Goal: Obtain resource: Obtain resource

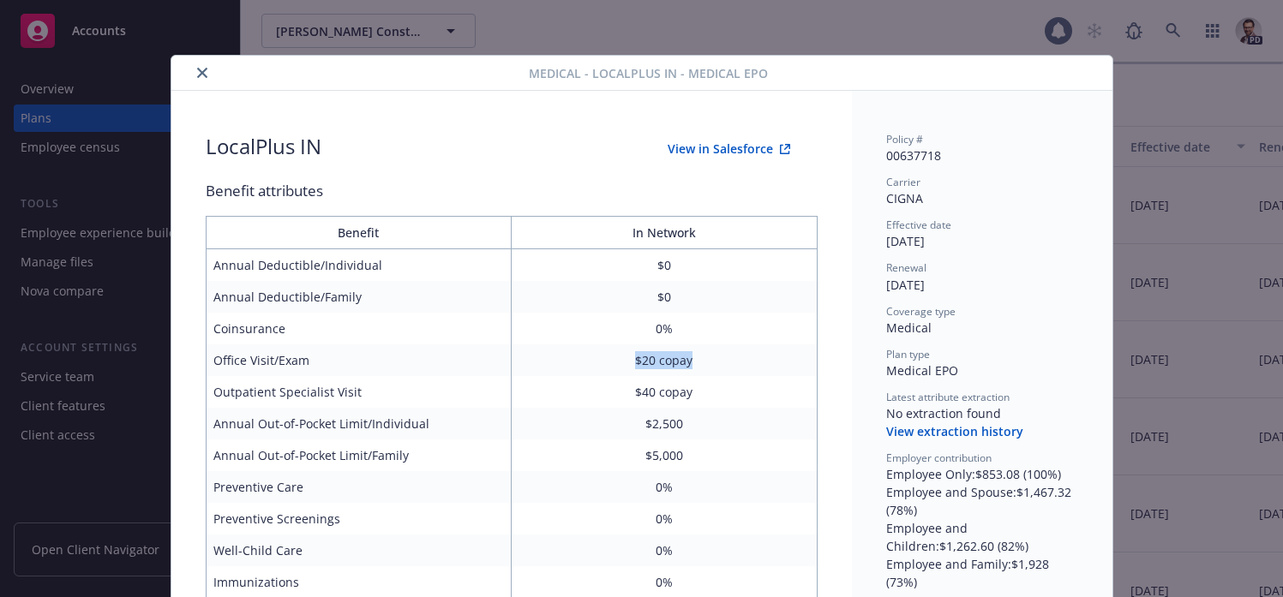
scroll to position [507, 0]
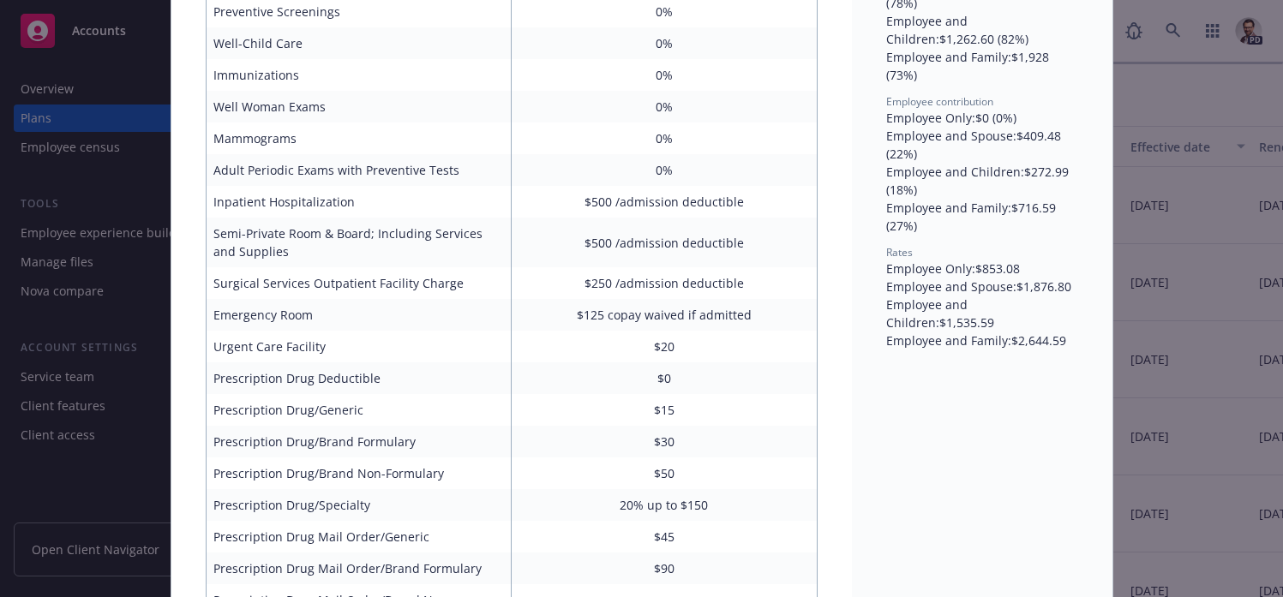
click at [68, 129] on div "Medical - LocalPlus IN - Medical EPO LocalPlus IN View in Salesforce Benefit at…" at bounding box center [641, 298] width 1283 height 597
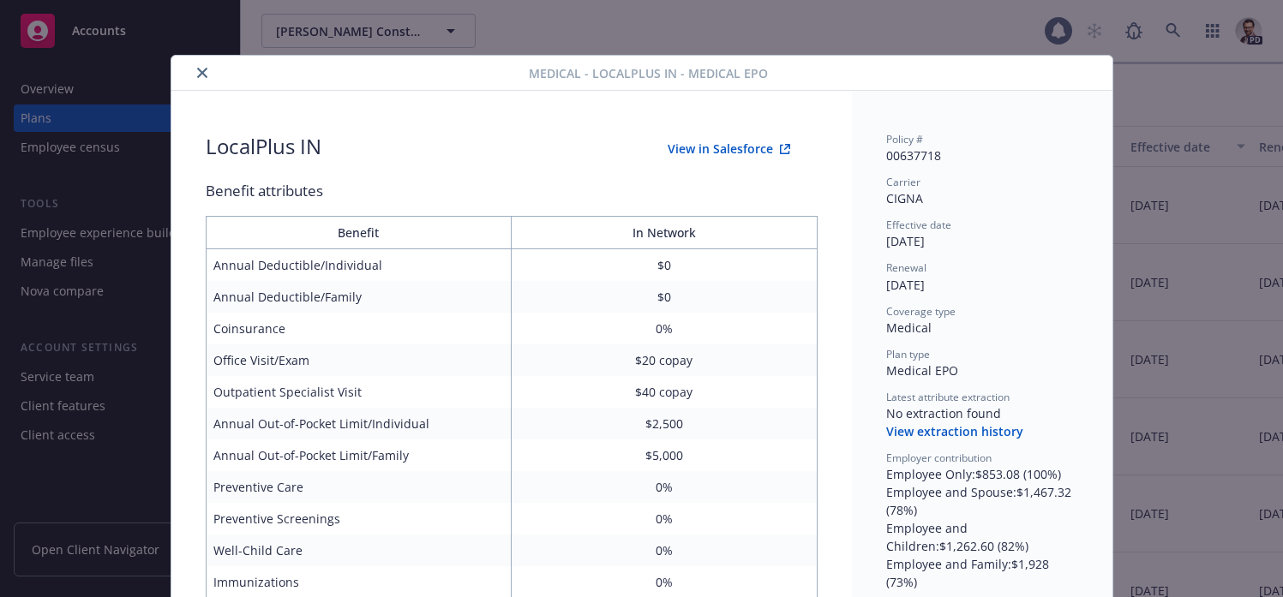
drag, startPoint x: 94, startPoint y: 87, endPoint x: 71, endPoint y: 99, distance: 26.1
click at [90, 89] on div "Medical - LocalPlus IN - Medical EPO LocalPlus IN View in Salesforce Benefit at…" at bounding box center [641, 298] width 1283 height 597
click at [63, 99] on div "Medical - LocalPlus IN - Medical EPO LocalPlus IN View in Salesforce Benefit at…" at bounding box center [641, 298] width 1283 height 597
click at [203, 74] on icon "close" at bounding box center [202, 73] width 10 height 10
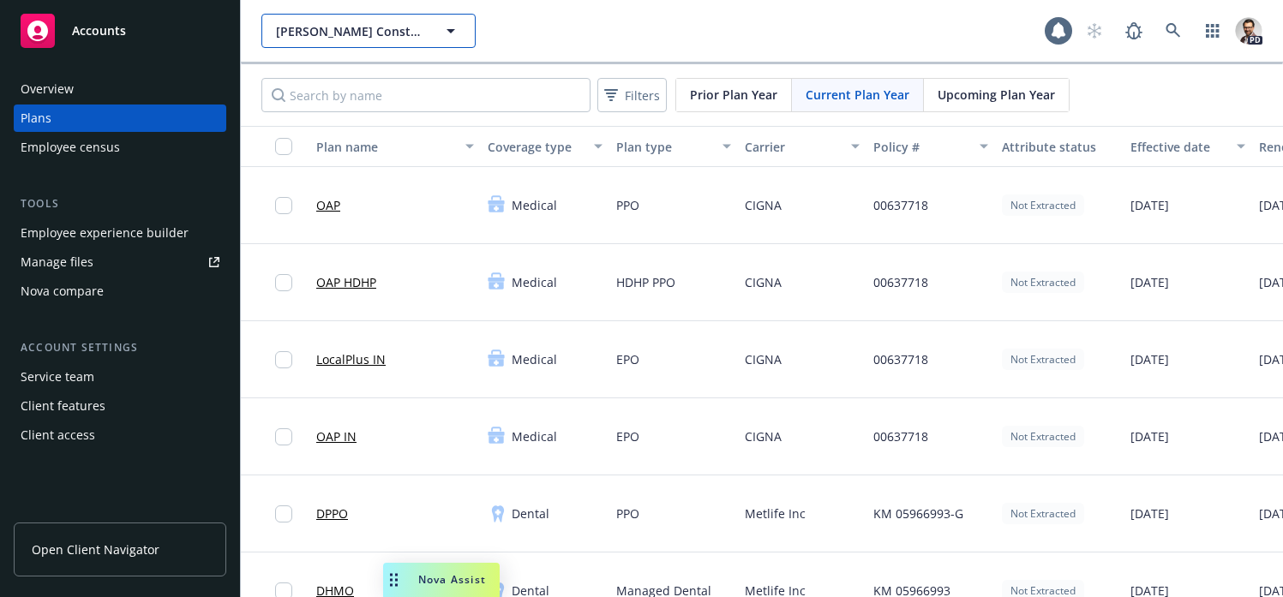
click at [350, 27] on span "Lusardi Construction Company" at bounding box center [350, 31] width 148 height 18
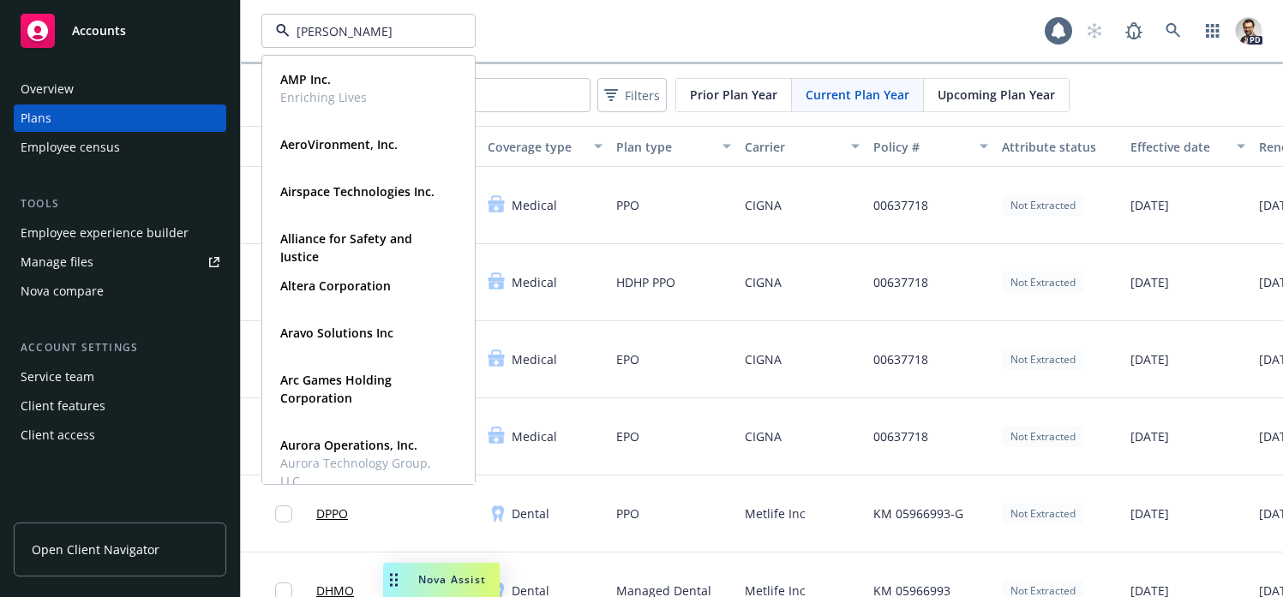
type input "rocket"
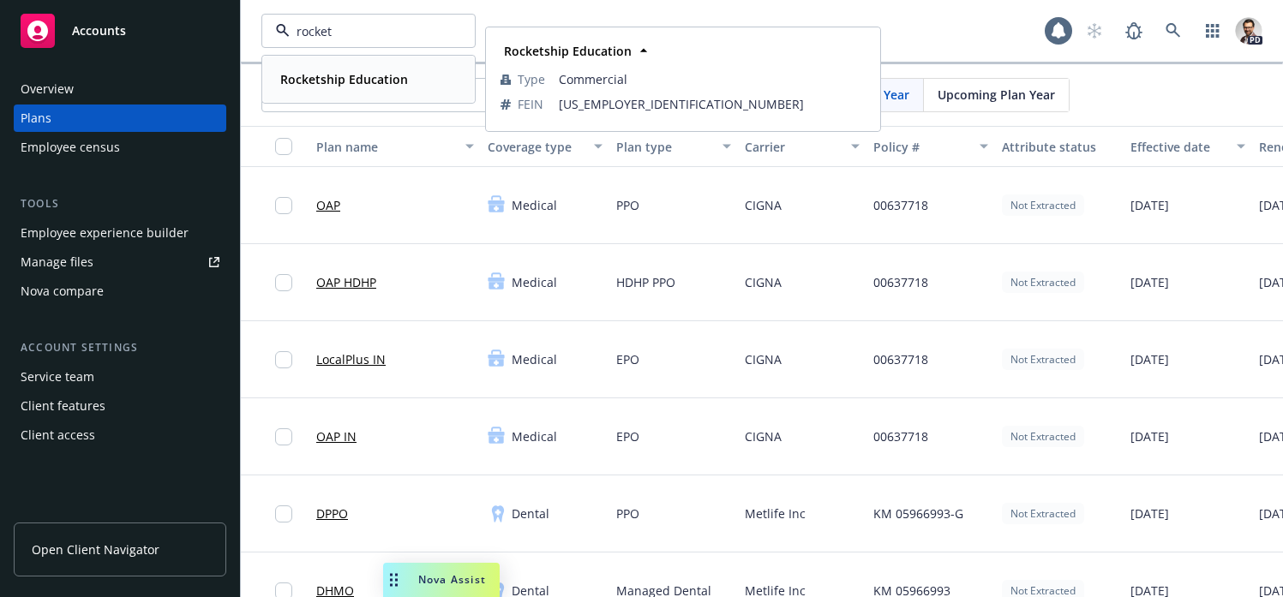
click at [347, 76] on strong "Rocketship Education" at bounding box center [344, 79] width 128 height 16
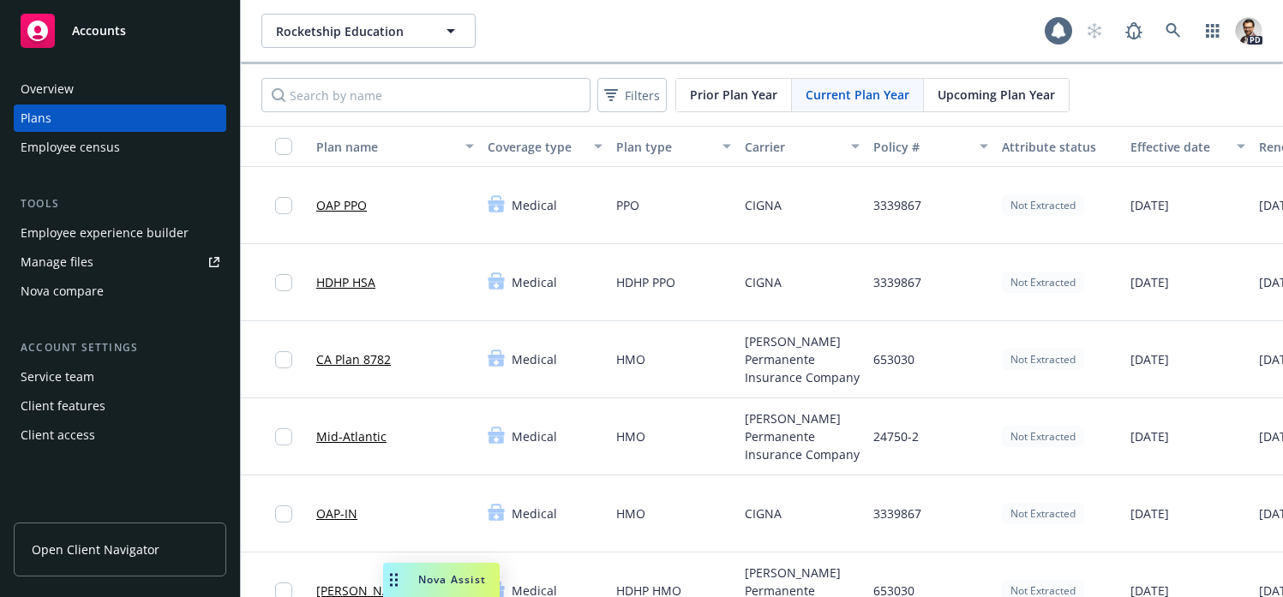
click at [63, 265] on div "Manage files" at bounding box center [57, 261] width 73 height 27
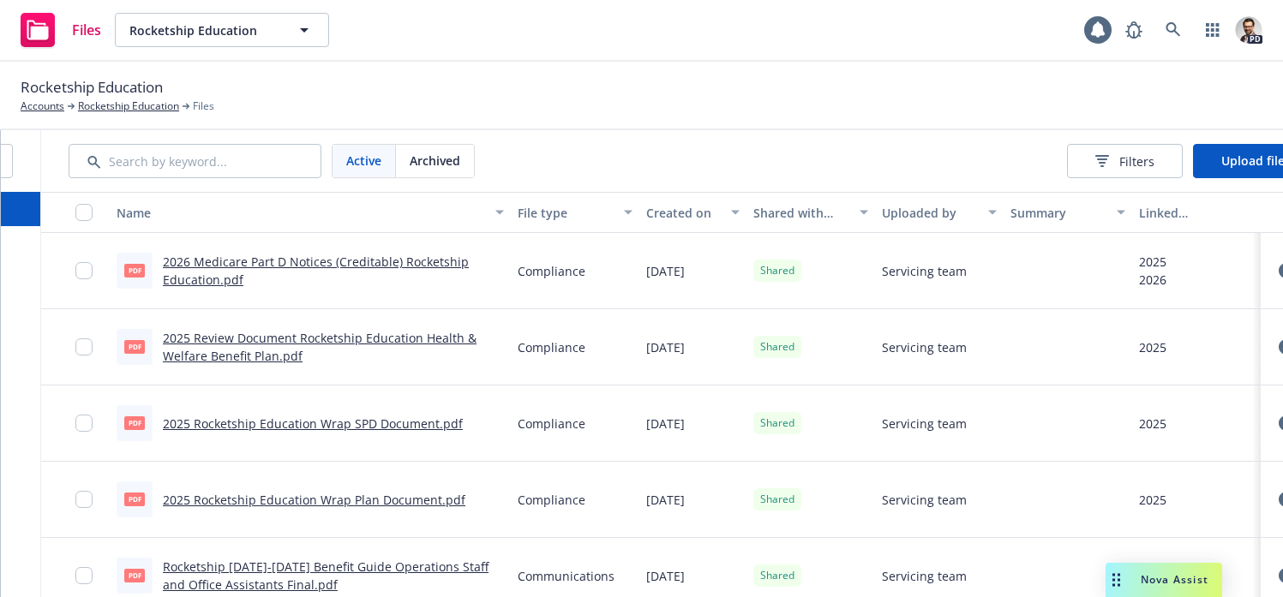
scroll to position [0, 286]
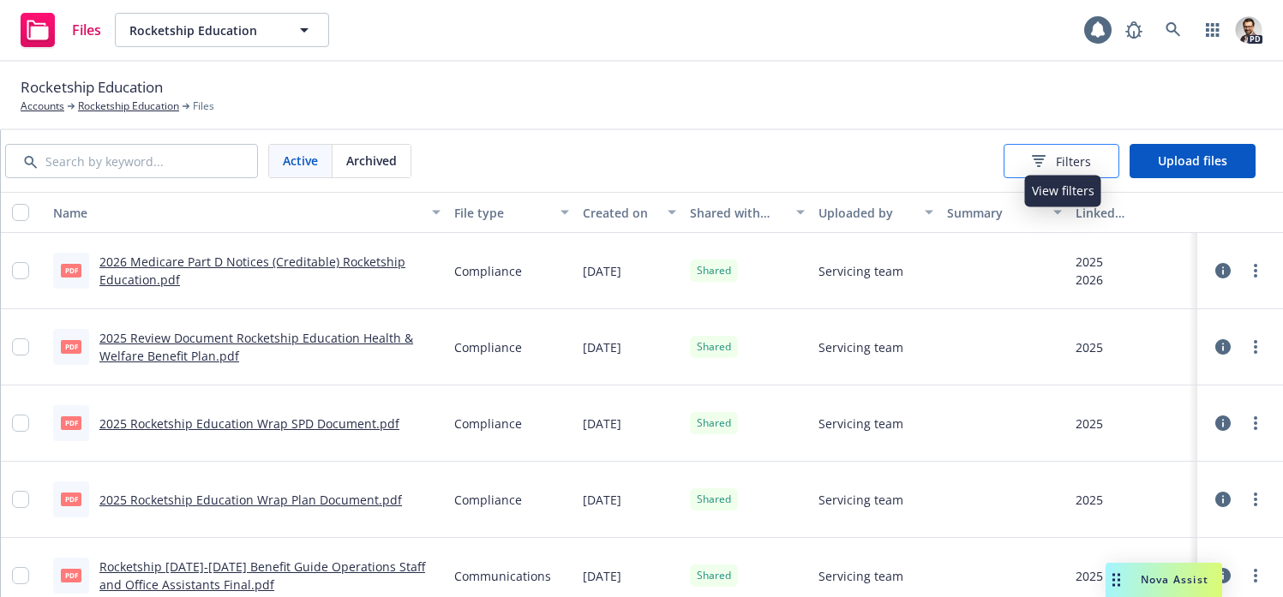
click at [1071, 165] on span "Filters" at bounding box center [1073, 162] width 35 height 18
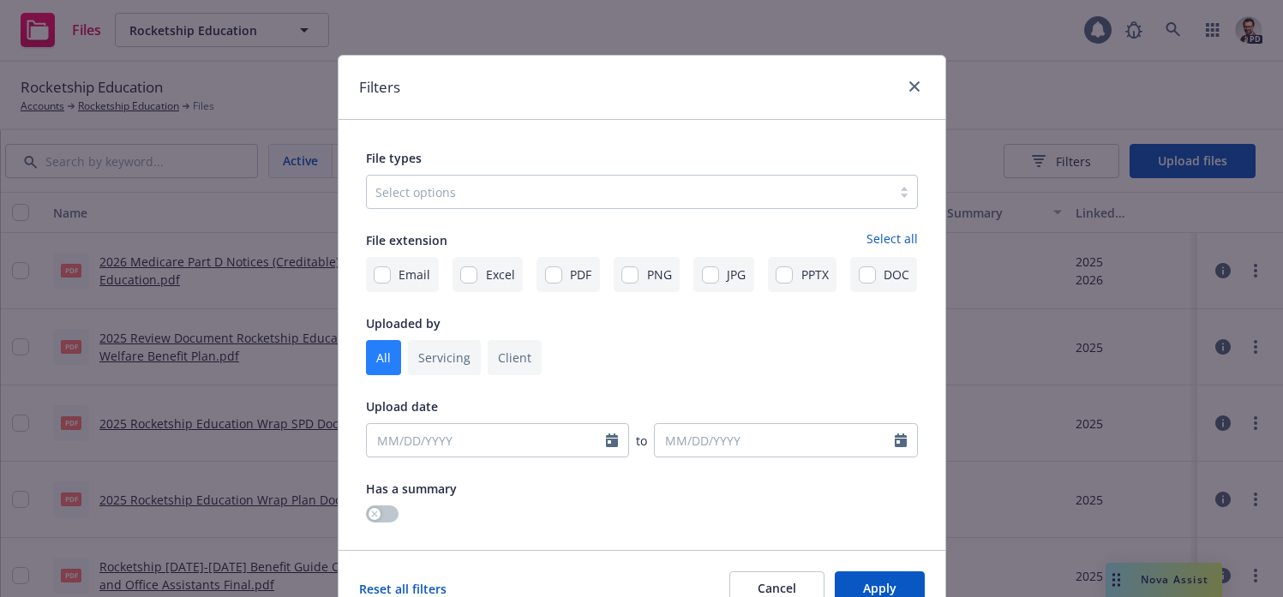
click at [566, 192] on div at bounding box center [628, 192] width 507 height 21
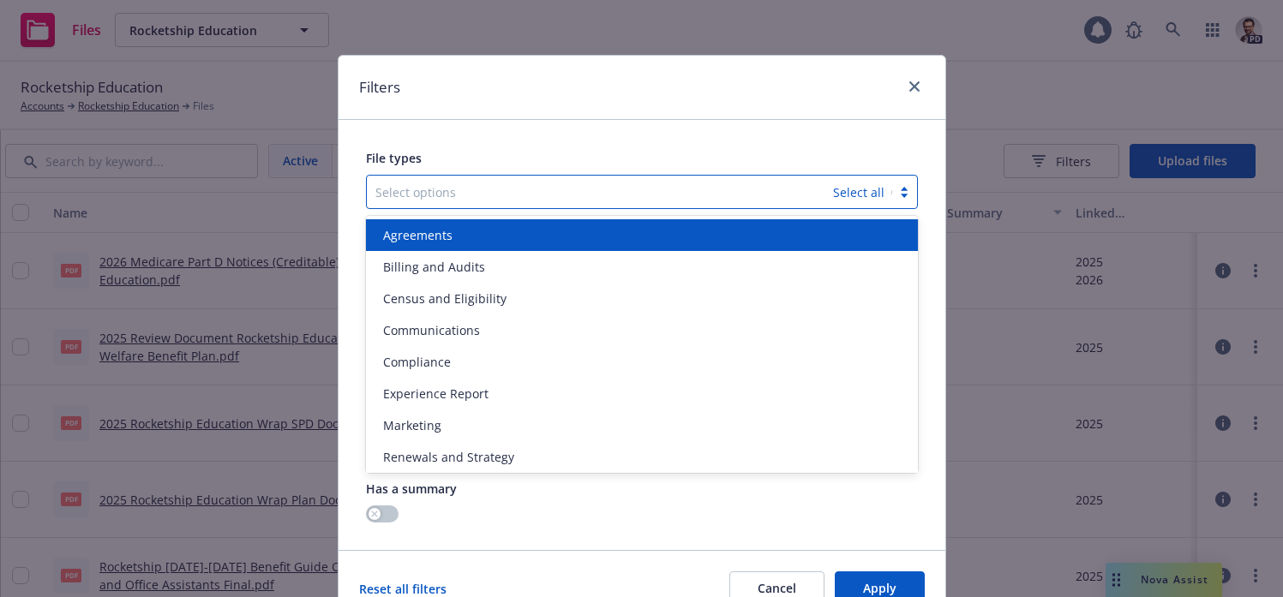
type input "a"
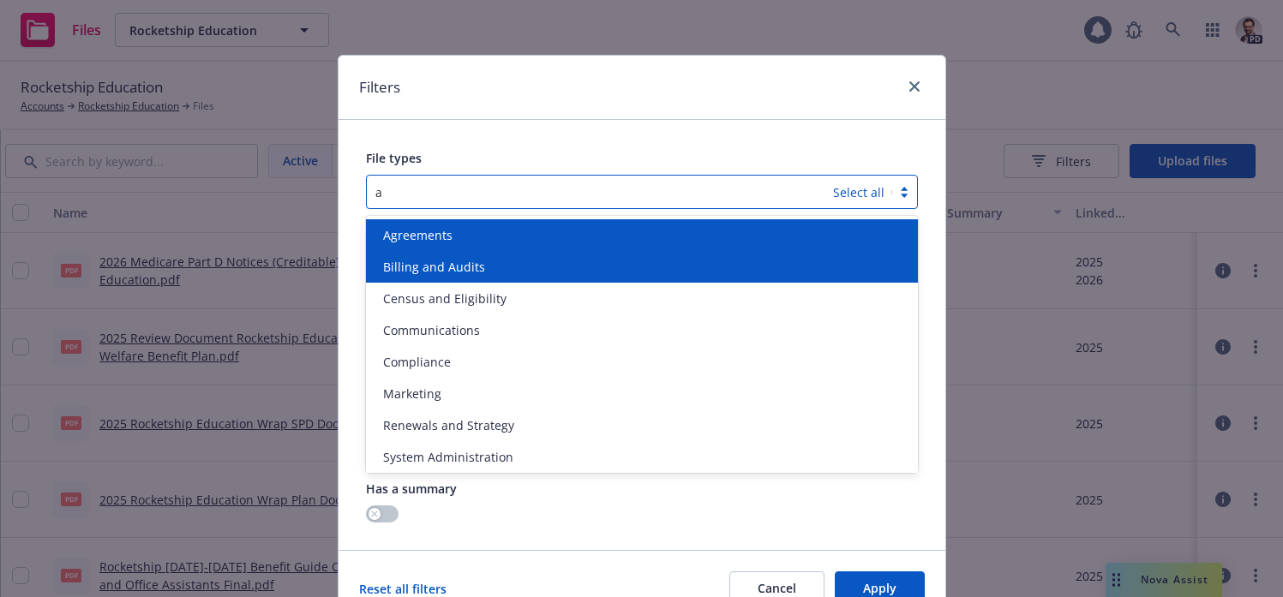
click at [544, 236] on div "Agreements" at bounding box center [641, 235] width 531 height 18
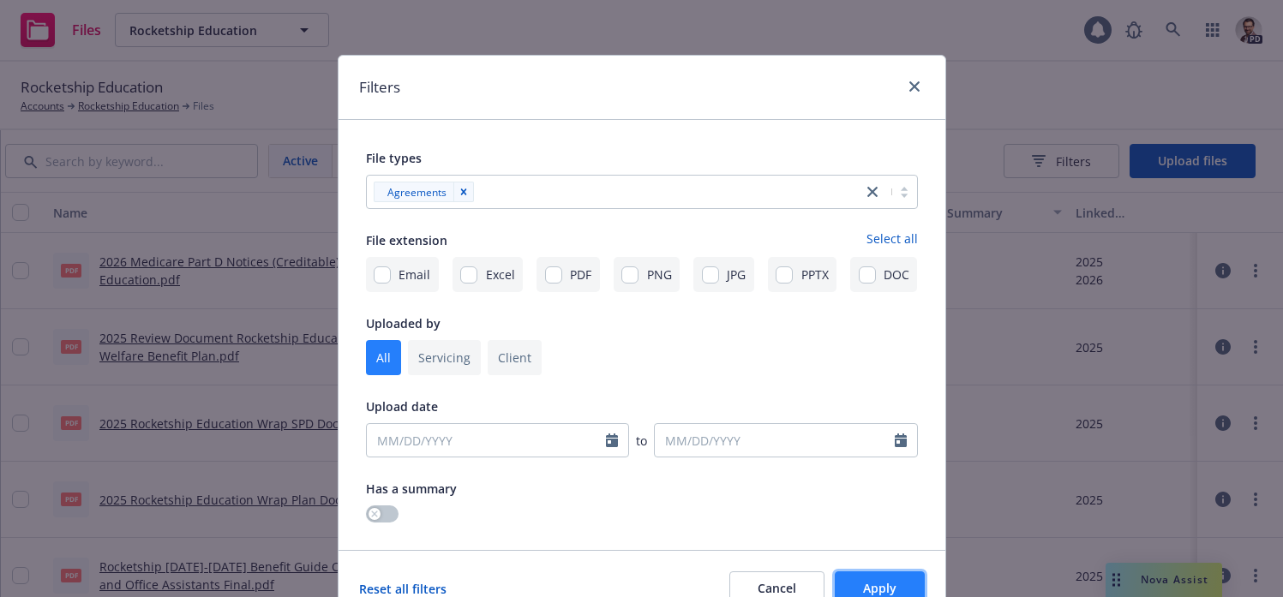
click at [871, 590] on span "Apply" at bounding box center [879, 588] width 33 height 16
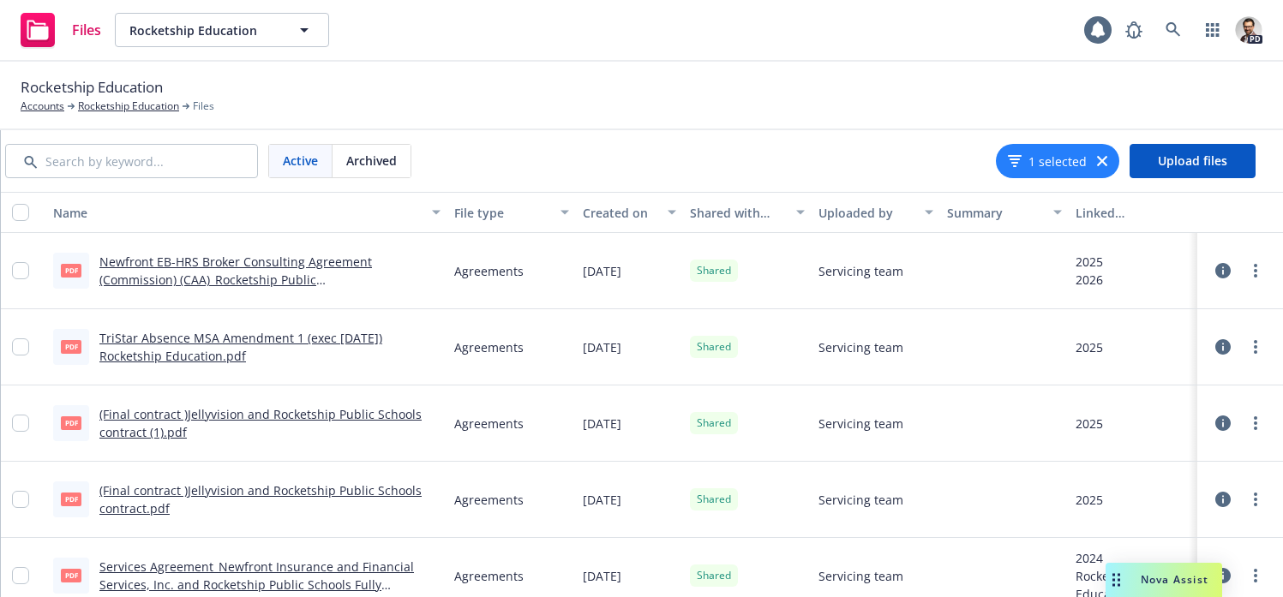
click at [250, 280] on link "Newfront EB-HRS Broker Consulting Agreement (Commission) (CAA)_Rocketship Publi…" at bounding box center [235, 280] width 272 height 52
